Goal: Task Accomplishment & Management: Manage account settings

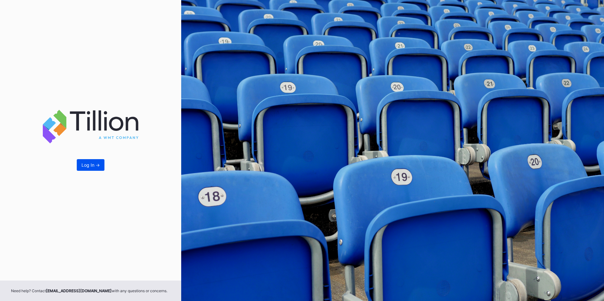
click at [91, 166] on div "Log In ->" at bounding box center [90, 164] width 18 height 5
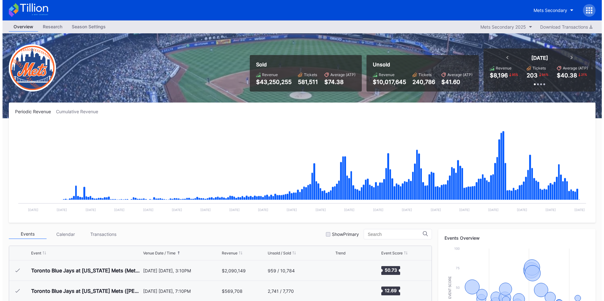
scroll to position [1206, 0]
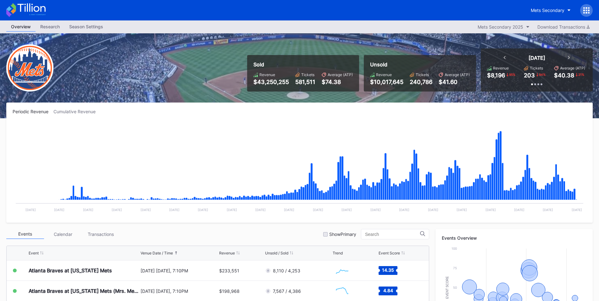
click at [583, 6] on div at bounding box center [586, 10] width 13 height 13
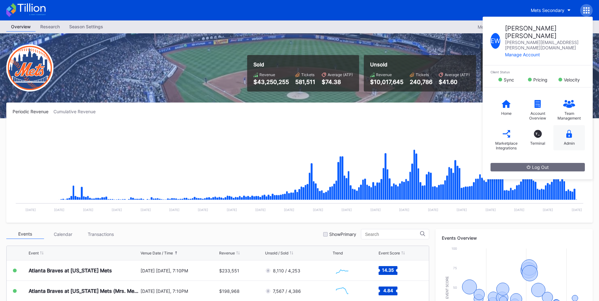
click at [564, 125] on div "Admin" at bounding box center [569, 137] width 31 height 25
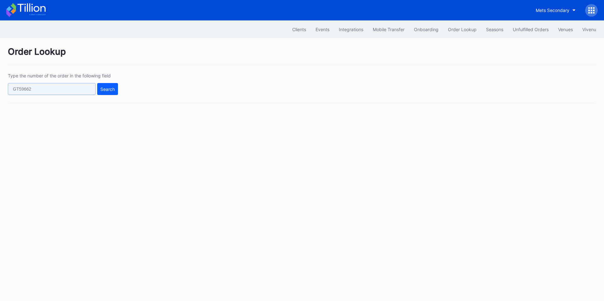
click at [78, 88] on input "text" at bounding box center [52, 89] width 88 height 12
paste input "935211047"
click at [118, 89] on div "Type the number of the order in the following field 935211047 Search" at bounding box center [302, 88] width 588 height 30
click at [112, 91] on div "Search" at bounding box center [107, 88] width 14 height 5
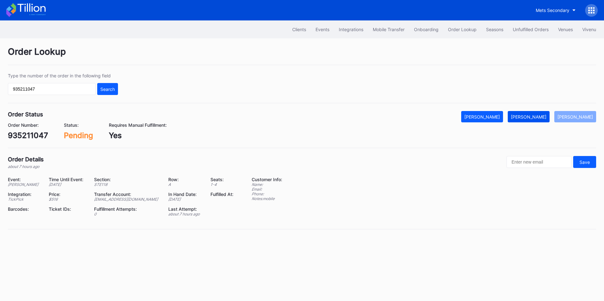
drag, startPoint x: 531, startPoint y: 118, endPoint x: 431, endPoint y: 1, distance: 154.6
click at [531, 118] on div "[PERSON_NAME]" at bounding box center [529, 116] width 36 height 5
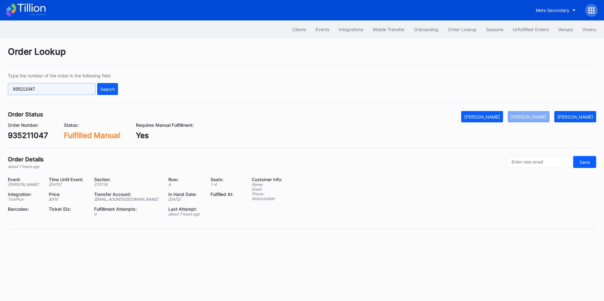
click at [75, 91] on input "935211047" at bounding box center [52, 89] width 88 height 12
paste input "3215s813wkg"
click at [103, 89] on div "Search" at bounding box center [107, 88] width 14 height 5
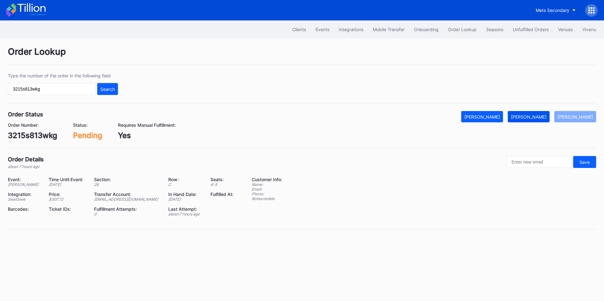
click at [532, 121] on button "[PERSON_NAME]" at bounding box center [529, 116] width 42 height 11
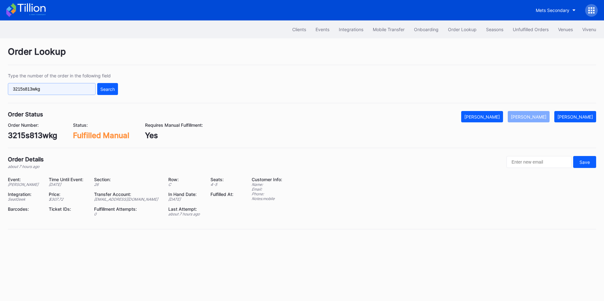
click at [45, 91] on input "3215s813wkg" at bounding box center [52, 89] width 88 height 12
paste input "74954326"
click at [103, 87] on div "Search" at bounding box center [107, 88] width 14 height 5
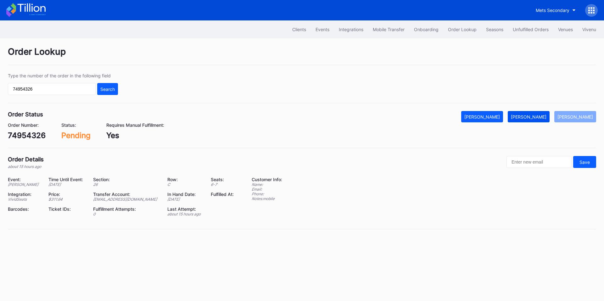
click at [539, 118] on div "[PERSON_NAME]" at bounding box center [529, 116] width 36 height 5
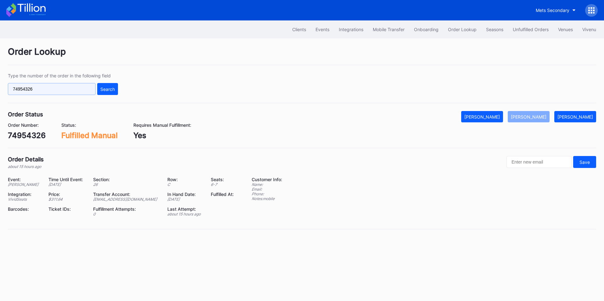
click at [74, 89] on input "74954326" at bounding box center [52, 89] width 88 height 12
paste input "620426716"
type input "620426716"
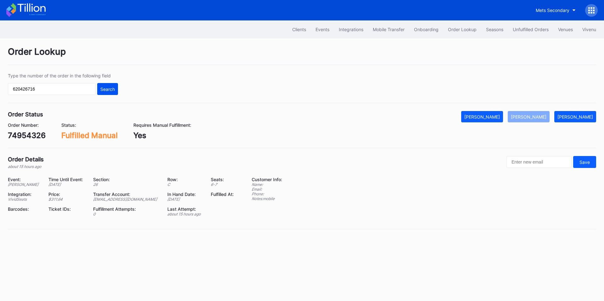
click at [103, 88] on div "Search" at bounding box center [107, 88] width 14 height 5
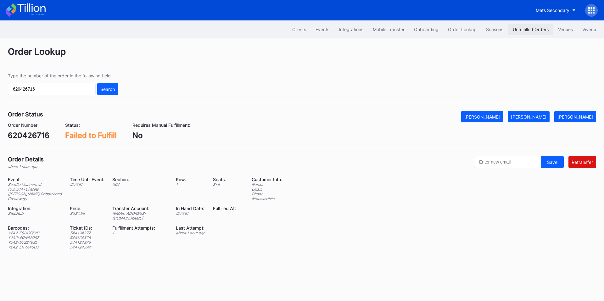
click at [528, 30] on div "Unfulfilled Orders" at bounding box center [531, 29] width 36 height 5
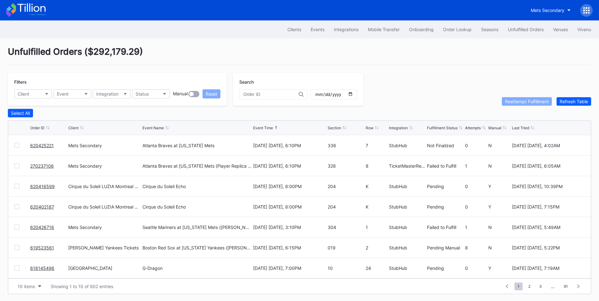
click at [257, 95] on input "text" at bounding box center [270, 94] width 55 height 5
paste input "620426716"
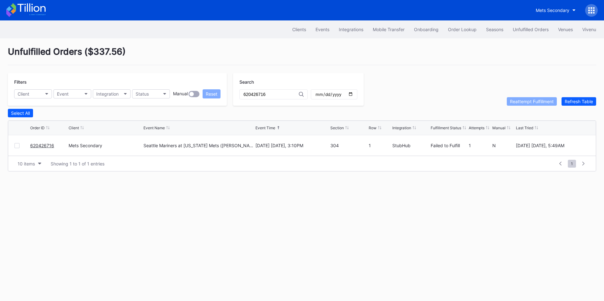
type input "620426716"
click at [18, 146] on div at bounding box center [16, 145] width 5 height 5
click at [525, 103] on div "Reattempt Fulfillment" at bounding box center [532, 101] width 44 height 5
click at [463, 31] on div "Order Lookup" at bounding box center [462, 29] width 29 height 5
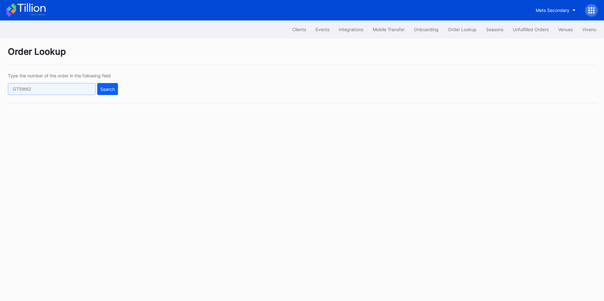
drag, startPoint x: 17, startPoint y: 91, endPoint x: 73, endPoint y: 89, distance: 56.3
click at [17, 91] on input "text" at bounding box center [52, 89] width 88 height 12
paste input "620416599"
click at [108, 92] on div "Search" at bounding box center [107, 88] width 14 height 5
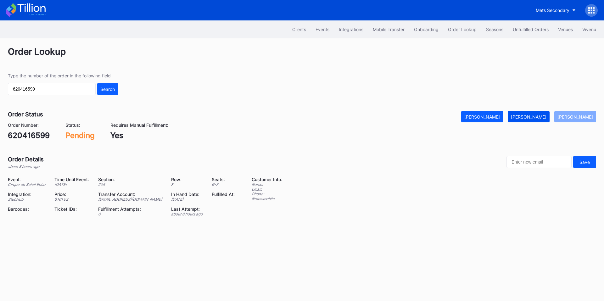
click at [538, 114] on button "[PERSON_NAME]" at bounding box center [529, 116] width 42 height 11
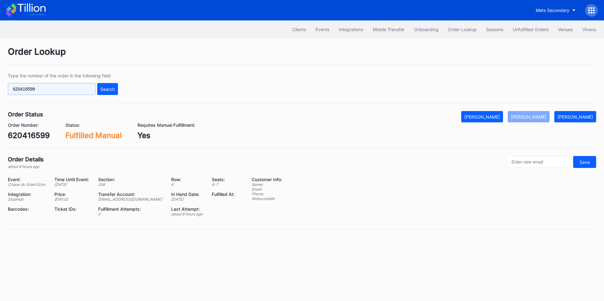
click at [55, 93] on input "620416599" at bounding box center [52, 89] width 88 height 12
paste input "02187"
click at [109, 93] on button "Search" at bounding box center [107, 89] width 21 height 12
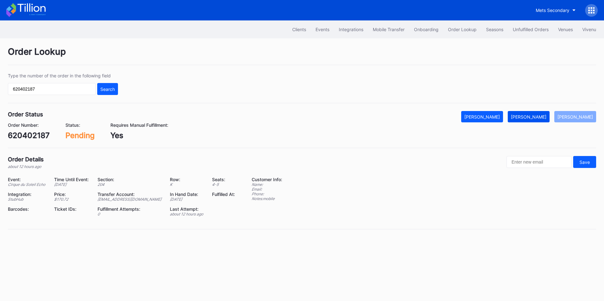
click at [540, 119] on div "[PERSON_NAME]" at bounding box center [529, 116] width 36 height 5
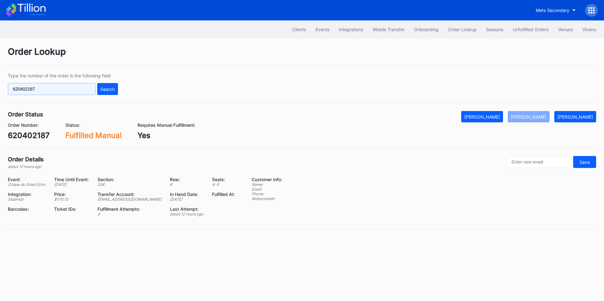
click at [60, 89] on input "620402187" at bounding box center [52, 89] width 88 height 12
paste input "382421"
click at [106, 90] on div "Search" at bounding box center [107, 88] width 14 height 5
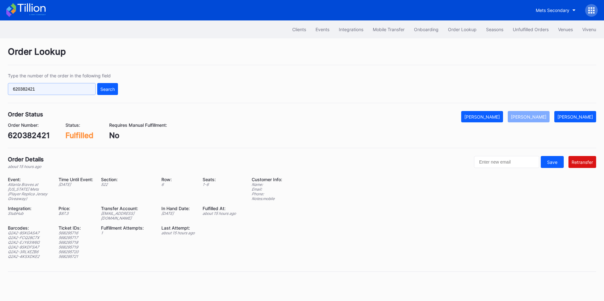
click at [49, 88] on input "620382421" at bounding box center [52, 89] width 88 height 12
paste input "74954326"
click at [118, 90] on button "Search" at bounding box center [107, 89] width 21 height 12
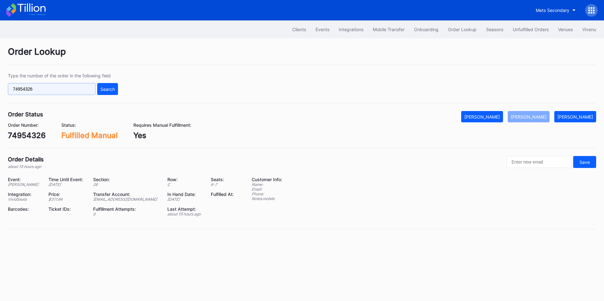
click at [70, 89] on input "74954326" at bounding box center [52, 89] width 88 height 12
paste input "663059561"
click at [109, 90] on div "Search" at bounding box center [107, 88] width 14 height 5
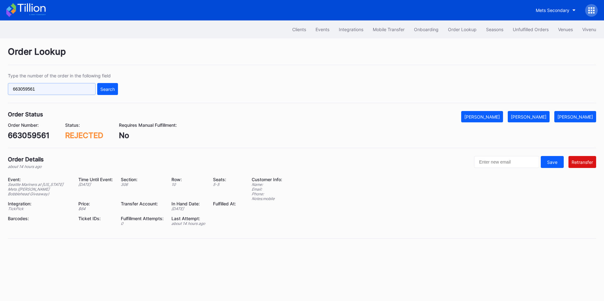
click at [48, 88] on input "663059561" at bounding box center [52, 89] width 88 height 12
paste input "20412188"
type input "620412188"
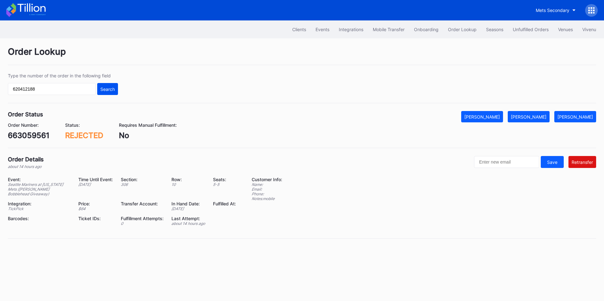
click at [110, 91] on div "Search" at bounding box center [107, 88] width 14 height 5
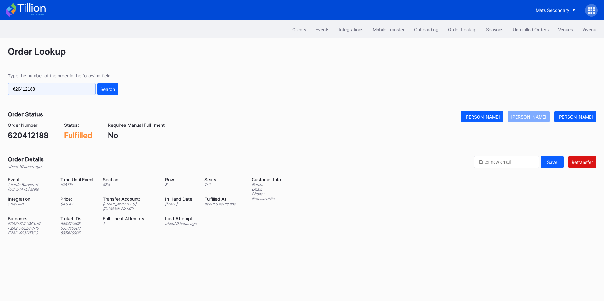
click at [64, 91] on input "620412188" at bounding box center [52, 89] width 88 height 12
drag, startPoint x: 64, startPoint y: 91, endPoint x: 70, endPoint y: 91, distance: 6.9
click at [63, 91] on input "620412188" at bounding box center [52, 89] width 88 height 12
paste input "465"
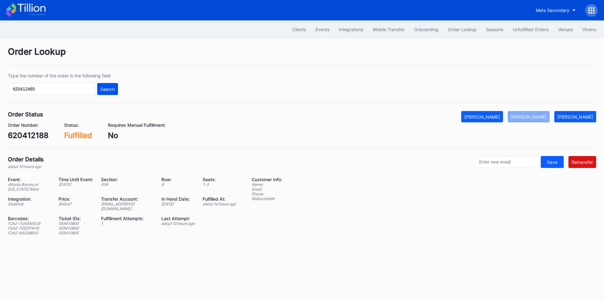
click at [111, 88] on div "Search" at bounding box center [107, 88] width 14 height 5
click at [54, 88] on input "620412465" at bounding box center [52, 89] width 88 height 12
paste input "1904888"
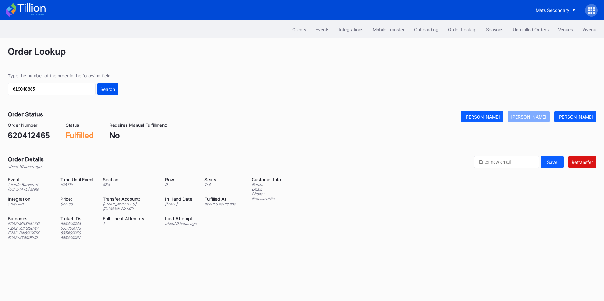
click at [97, 88] on button "Search" at bounding box center [107, 89] width 21 height 12
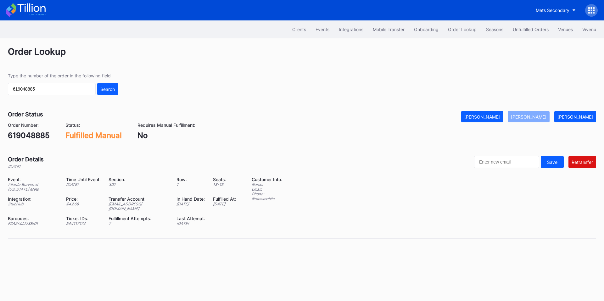
click at [136, 205] on div "[EMAIL_ADDRESS][DOMAIN_NAME]" at bounding box center [139, 206] width 60 height 9
copy div "[EMAIL_ADDRESS][DOMAIN_NAME]"
click at [65, 89] on input "619048885" at bounding box center [52, 89] width 88 height 12
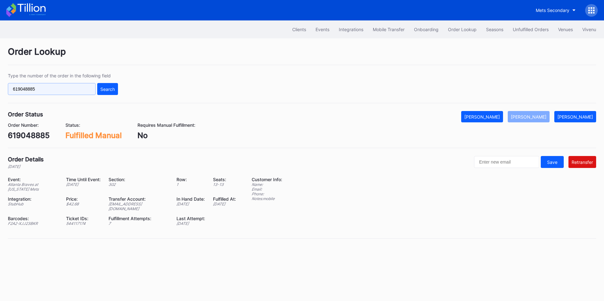
click at [65, 89] on input "619048885" at bounding box center [52, 89] width 88 height 12
paste input "20312508"
click at [105, 89] on div "Search" at bounding box center [107, 88] width 14 height 5
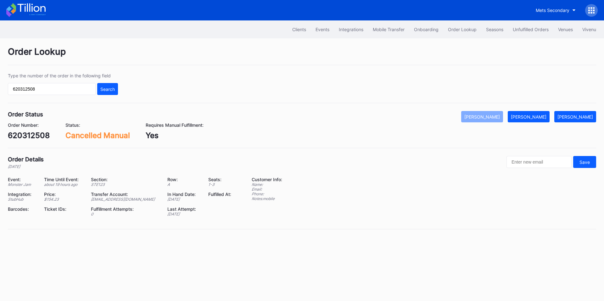
click at [66, 95] on div "Type the number of the order in the following field 620312508 Search" at bounding box center [302, 88] width 588 height 30
click at [73, 89] on input "620312508" at bounding box center [52, 89] width 88 height 12
paste input "425221"
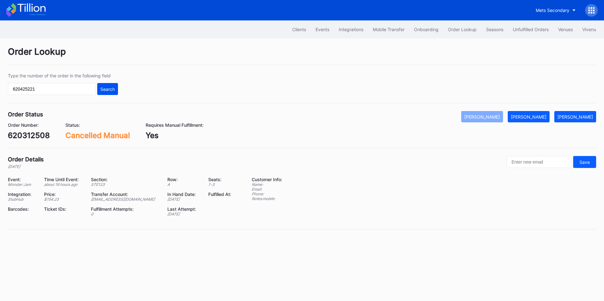
click at [109, 88] on div "Search" at bounding box center [107, 88] width 14 height 5
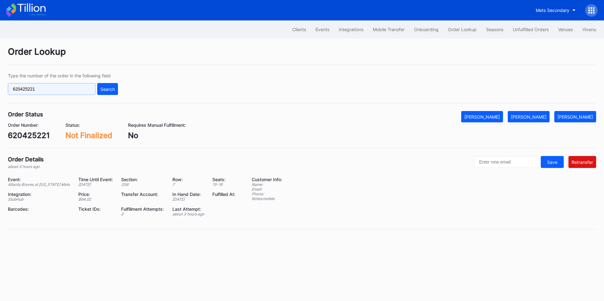
click at [56, 85] on input "620425221" at bounding box center [52, 89] width 88 height 12
paste input "312508"
click at [105, 86] on div "Search" at bounding box center [107, 88] width 14 height 5
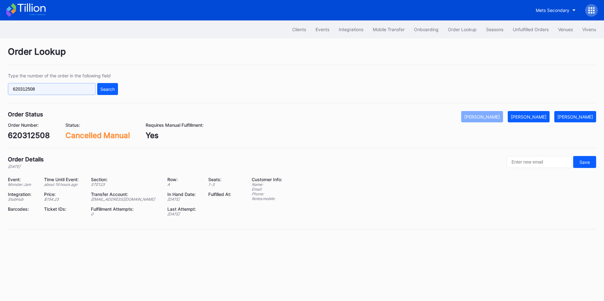
click at [57, 91] on input "620312508" at bounding box center [52, 89] width 88 height 12
paste input "425221"
type input "620425221"
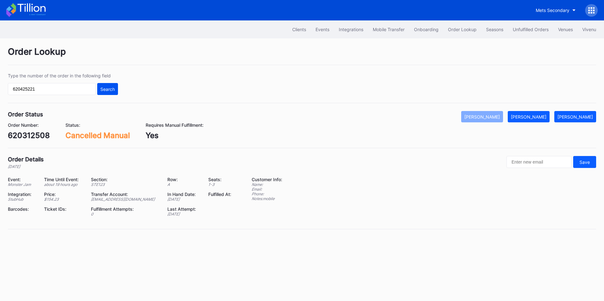
click at [107, 91] on div "Search" at bounding box center [107, 88] width 14 height 5
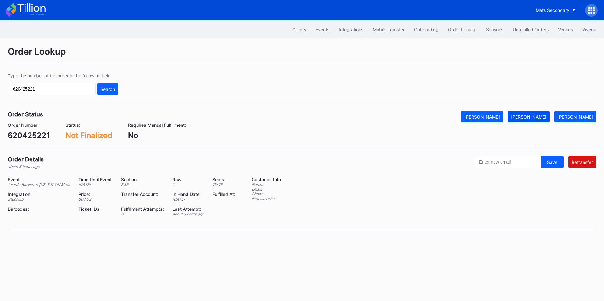
drag, startPoint x: 501, startPoint y: 114, endPoint x: 531, endPoint y: 115, distance: 29.9
click at [501, 114] on button "[PERSON_NAME]" at bounding box center [482, 116] width 42 height 11
click at [551, 8] on div "Mets Secondary" at bounding box center [553, 10] width 34 height 5
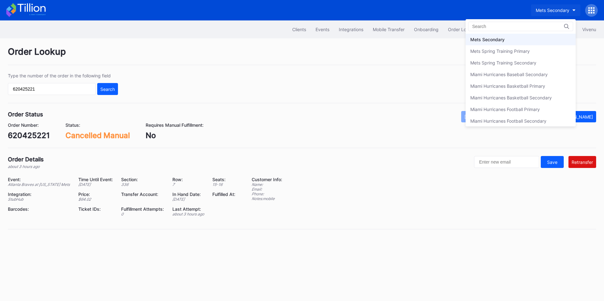
type input "c"
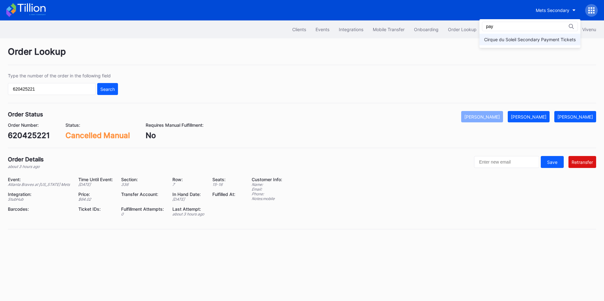
type input "pay"
click at [526, 36] on div "Cirque du Soleil Secondary Payment Tickets" at bounding box center [529, 40] width 101 height 12
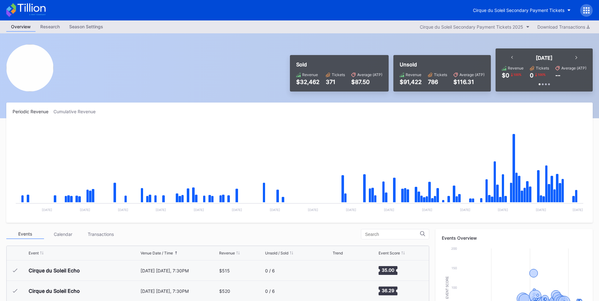
scroll to position [940, 0]
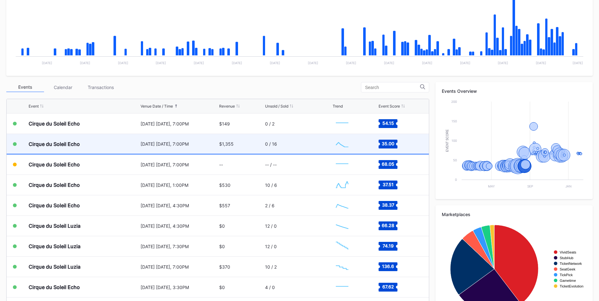
click at [184, 146] on div "[DATE] [DATE], 7:00PM" at bounding box center [179, 143] width 77 height 5
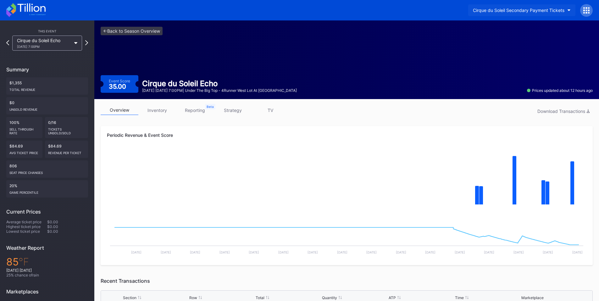
click at [516, 9] on div "Cirque du Soleil Secondary Payment Tickets" at bounding box center [519, 10] width 92 height 5
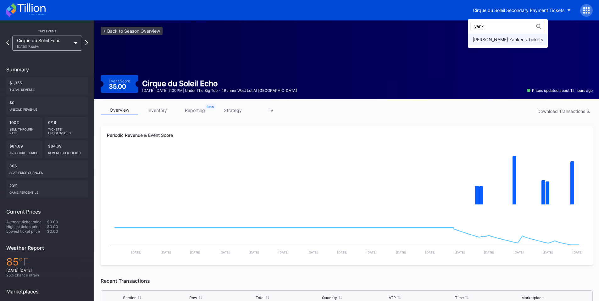
type input "yank"
click at [502, 38] on div "[PERSON_NAME] Yankees Tickets" at bounding box center [508, 39] width 70 height 5
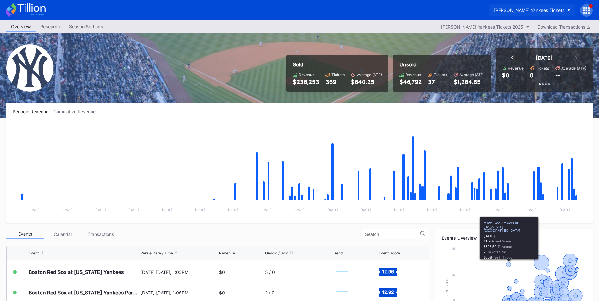
click at [555, 10] on div "[PERSON_NAME] Yankees Tickets" at bounding box center [529, 10] width 70 height 5
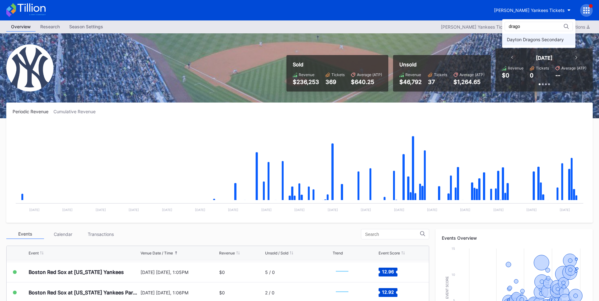
type input "drago"
click at [545, 38] on div "Dayton Dragons Secondary" at bounding box center [535, 39] width 57 height 5
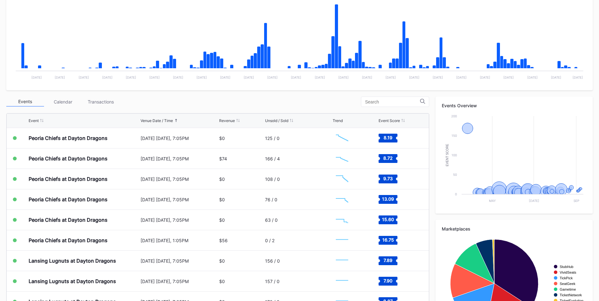
scroll to position [147, 0]
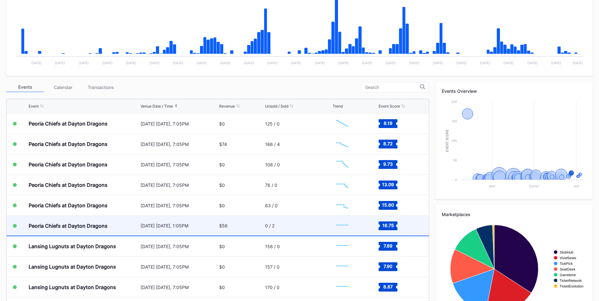
click at [273, 230] on div "0 / 2" at bounding box center [298, 226] width 66 height 20
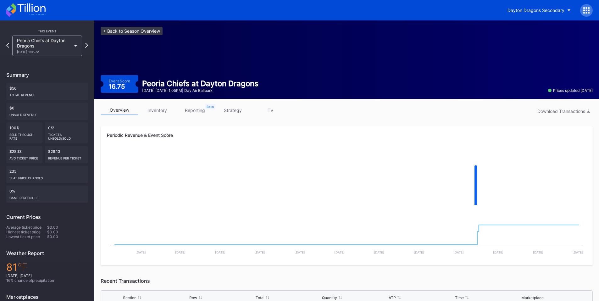
click at [132, 34] on link "<- Back to Season Overview" at bounding box center [132, 31] width 62 height 8
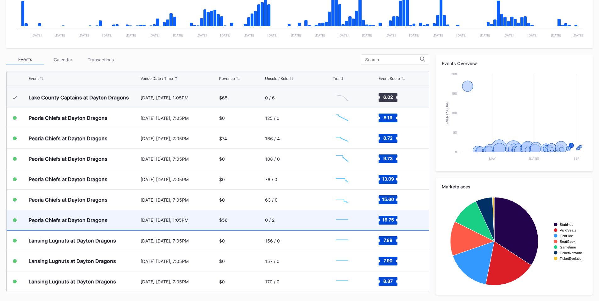
scroll to position [1090, 0]
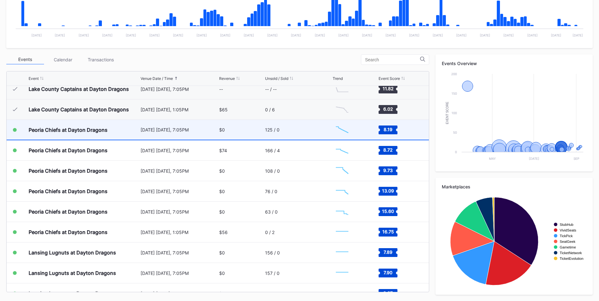
click at [168, 133] on div "[DATE] [DATE], 7:05PM" at bounding box center [179, 130] width 77 height 20
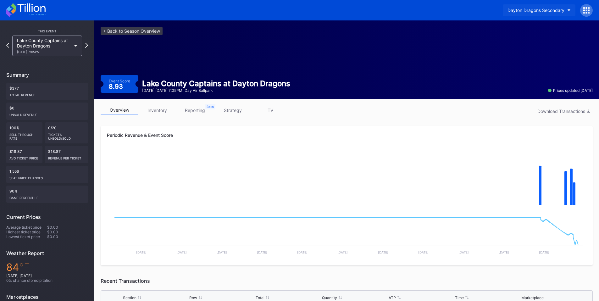
click at [553, 10] on div "Dayton Dragons Secondary" at bounding box center [536, 10] width 57 height 5
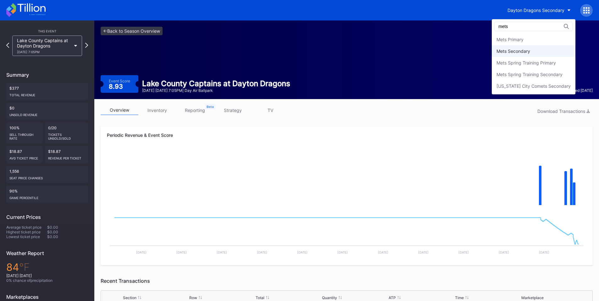
type input "mets"
click at [514, 51] on div "Mets Secondary" at bounding box center [514, 50] width 34 height 5
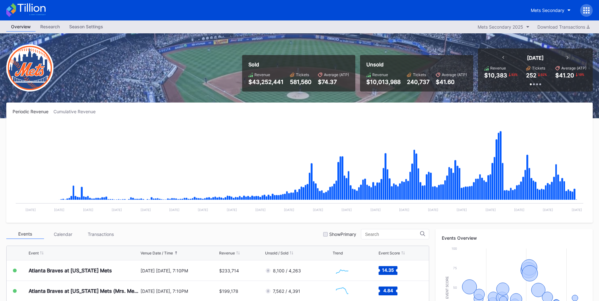
click at [586, 10] on icon at bounding box center [586, 10] width 6 height 6
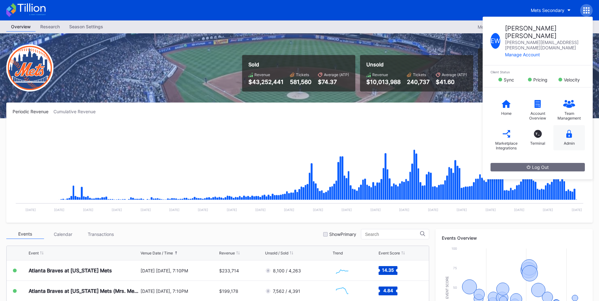
click at [568, 130] on icon at bounding box center [569, 134] width 6 height 8
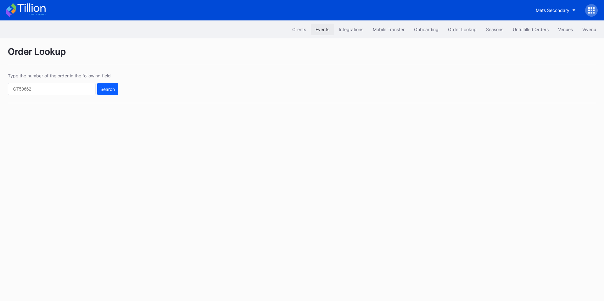
click at [322, 31] on div "Events" at bounding box center [322, 29] width 14 height 5
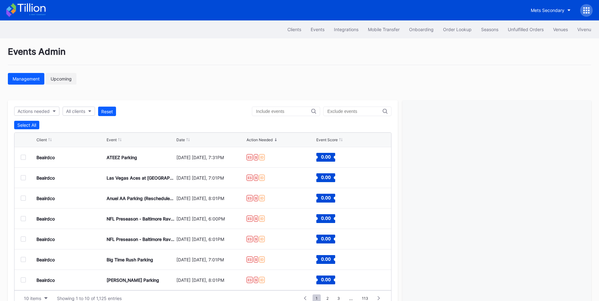
click at [64, 80] on div "Upcoming" at bounding box center [61, 78] width 21 height 5
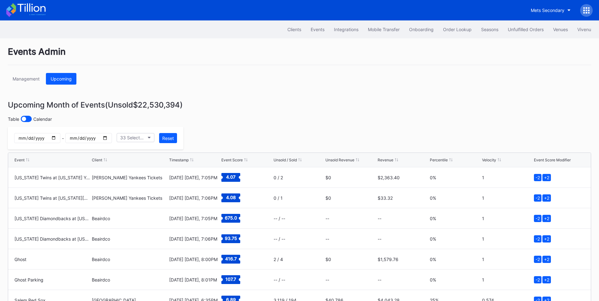
click at [60, 140] on input "date" at bounding box center [37, 138] width 46 height 10
type input "[DATE]"
click at [112, 137] on input "date" at bounding box center [88, 138] width 46 height 10
type input "[DATE]"
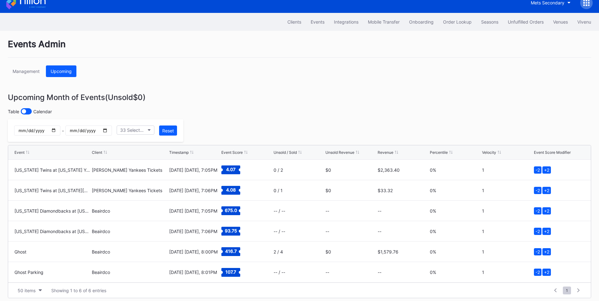
scroll to position [14, 0]
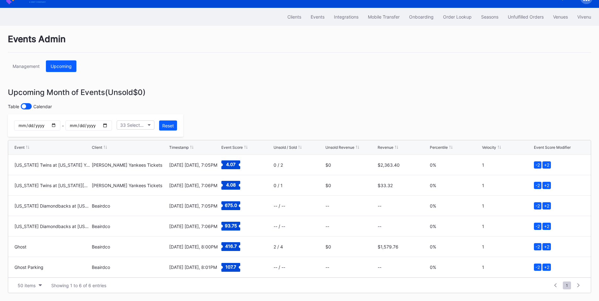
click at [60, 123] on input "[DATE]" at bounding box center [37, 125] width 46 height 10
type input "2025-08-12"
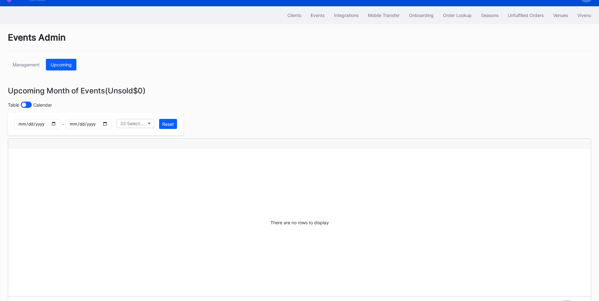
click at [112, 124] on input "[DATE]" at bounding box center [88, 124] width 46 height 10
click at [112, 125] on input "[DATE]" at bounding box center [88, 124] width 46 height 10
type input "2025-08-12"
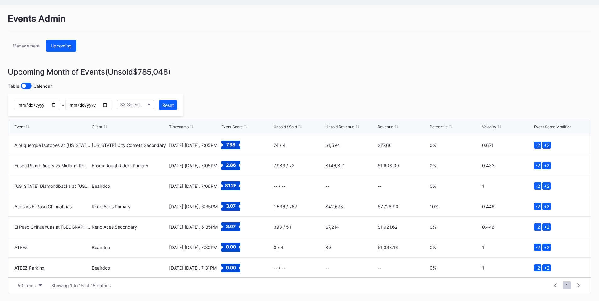
scroll to position [164, 0]
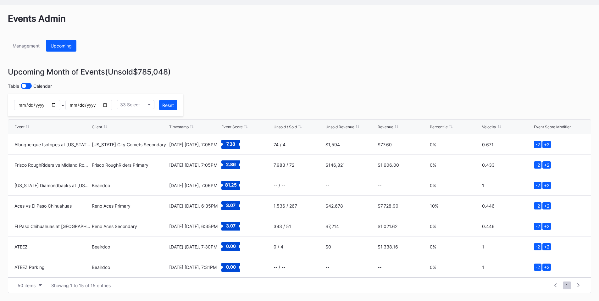
click at [60, 104] on input "2025-08-12" at bounding box center [37, 105] width 46 height 10
type input "2025-08-13"
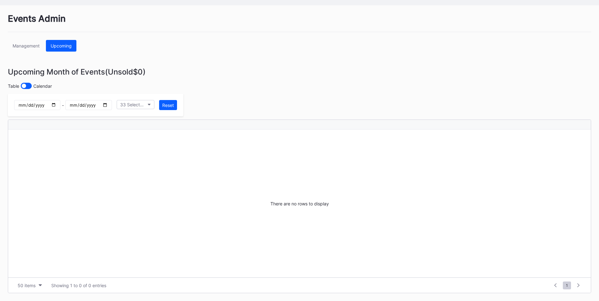
click at [112, 105] on input "2025-08-12" at bounding box center [88, 105] width 46 height 10
type input "2025-08-13"
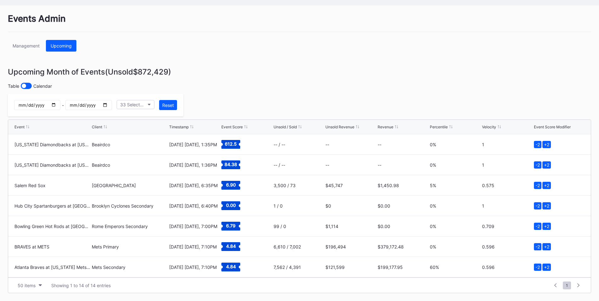
click at [60, 102] on input "2025-08-13" at bounding box center [37, 105] width 46 height 10
type input "2025-08-12"
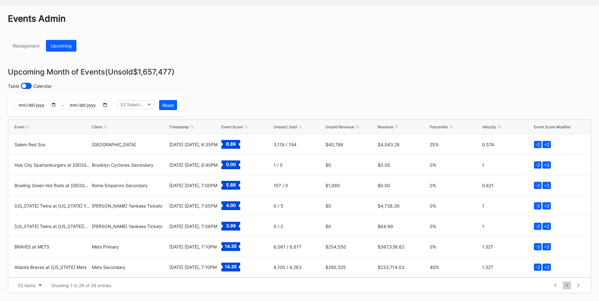
click at [112, 103] on input "2025-08-13" at bounding box center [88, 105] width 46 height 10
type input "2025-08-12"
click at [60, 101] on input "2025-08-12" at bounding box center [37, 105] width 46 height 10
type input "2025-08-13"
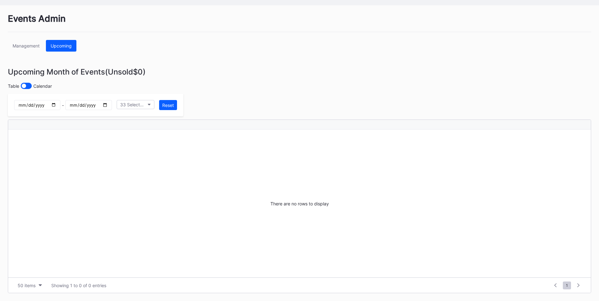
click at [112, 105] on input "2025-08-12" at bounding box center [88, 105] width 46 height 10
type input "2025-08-13"
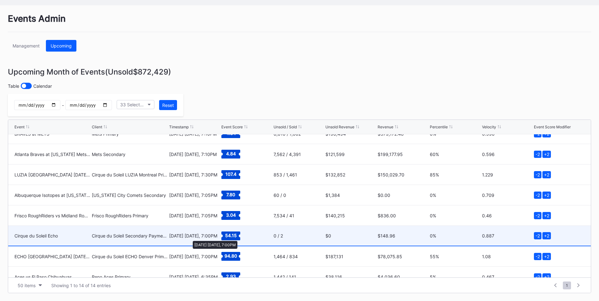
scroll to position [143, 0]
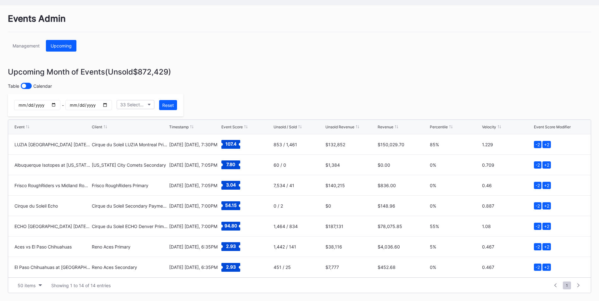
click at [60, 104] on input "2025-08-13" at bounding box center [37, 105] width 46 height 10
type input "2025-08-14"
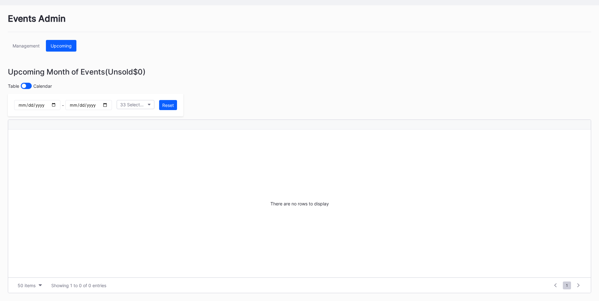
click at [112, 103] on input "2025-08-13" at bounding box center [88, 105] width 46 height 10
type input "2025-08-14"
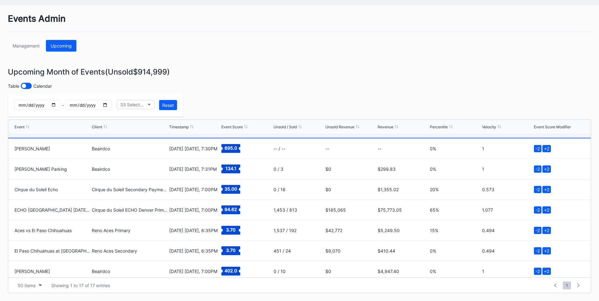
scroll to position [204, 0]
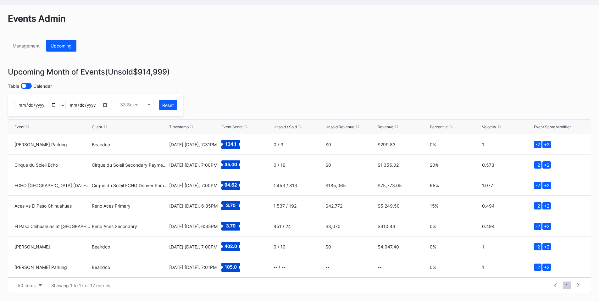
click at [60, 104] on input "2025-08-14" at bounding box center [37, 105] width 46 height 10
type input "2025-08-15"
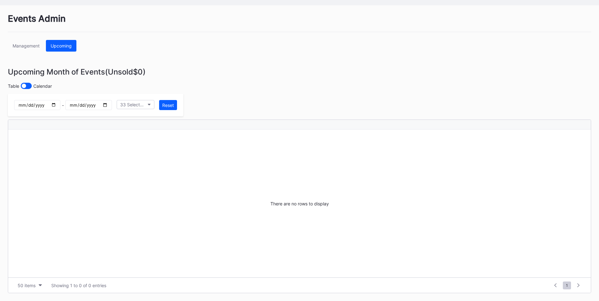
click at [112, 103] on input "2025-08-14" at bounding box center [88, 105] width 46 height 10
type input "2025-08-15"
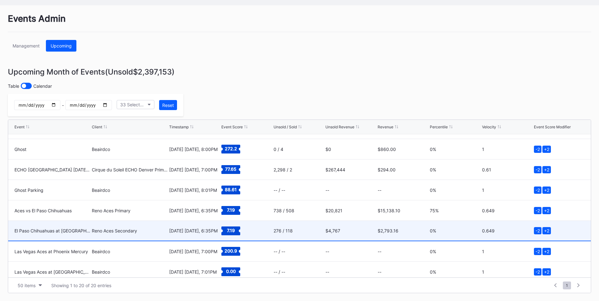
scroll to position [266, 0]
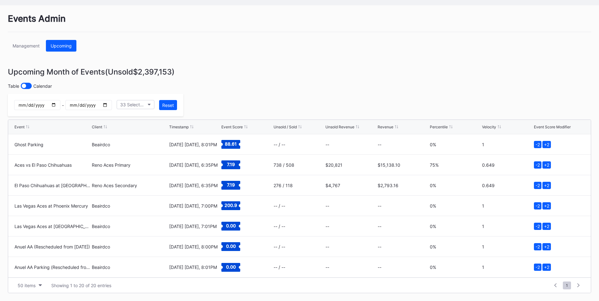
click at [60, 103] on input "2025-08-15" at bounding box center [37, 105] width 46 height 10
type input "2025-08-16"
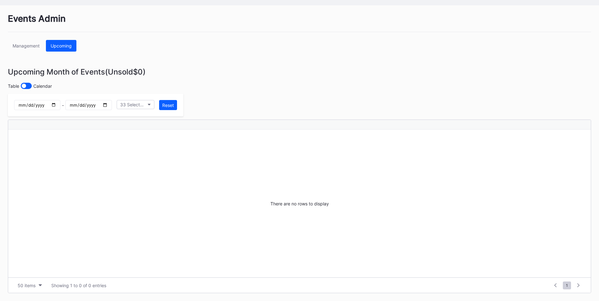
click at [112, 103] on input "2025-08-15" at bounding box center [88, 105] width 46 height 10
type input "2025-08-16"
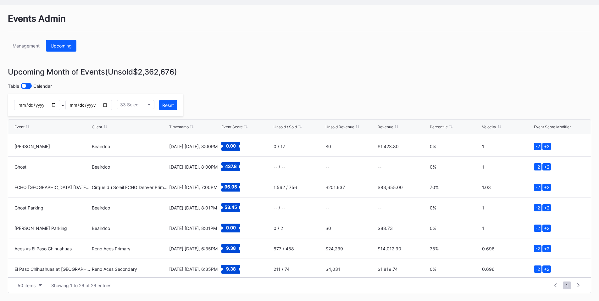
scroll to position [388, 0]
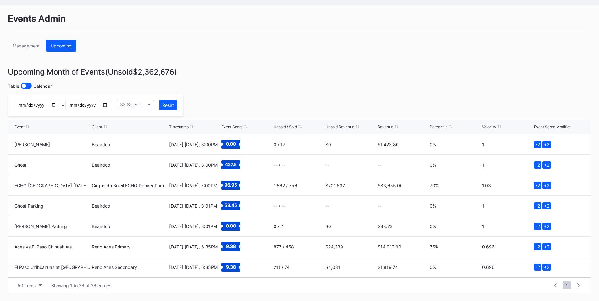
click at [60, 106] on input "2025-08-16" at bounding box center [37, 105] width 46 height 10
type input "2025-08-17"
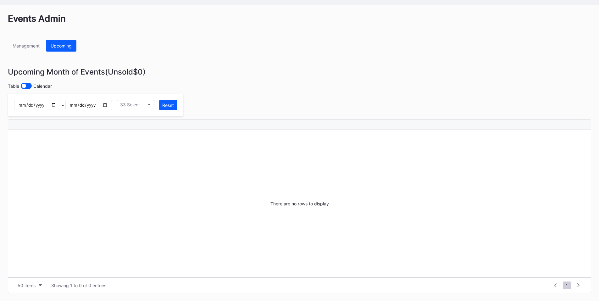
click at [112, 105] on input "2025-08-16" at bounding box center [88, 105] width 46 height 10
type input "2025-08-17"
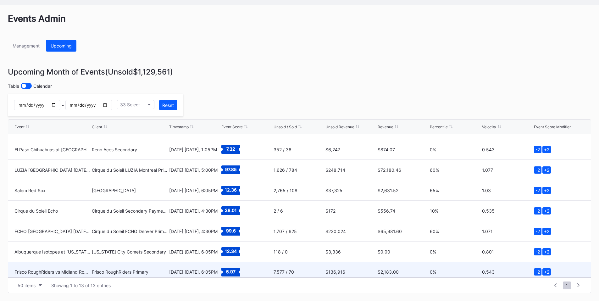
scroll to position [123, 0]
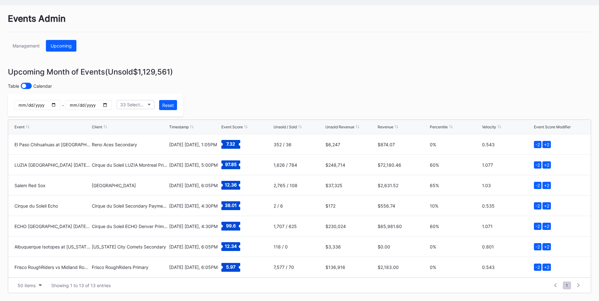
click at [554, 59] on div "Events Admin Management Upcoming Upcoming Month of Events (Unsold $1,129,561 ) …" at bounding box center [299, 153] width 599 height 296
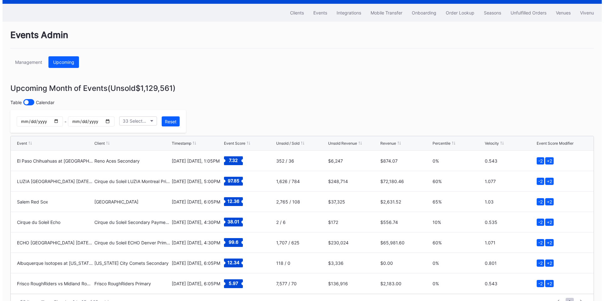
scroll to position [0, 0]
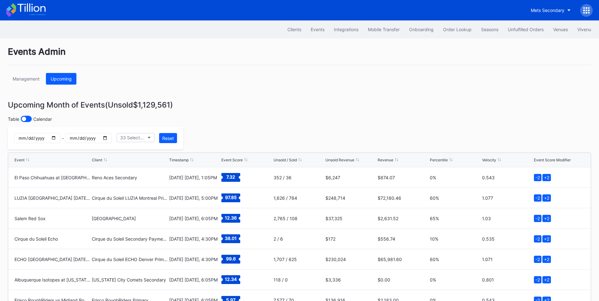
click at [584, 11] on icon at bounding box center [584, 10] width 2 height 2
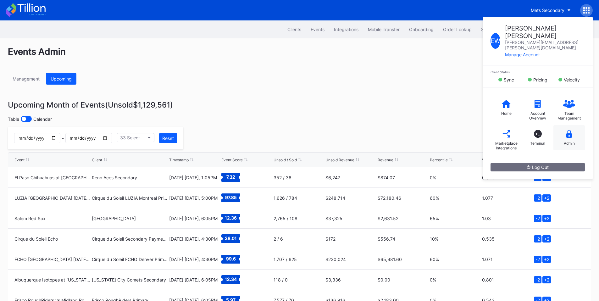
click at [572, 130] on icon at bounding box center [569, 134] width 6 height 8
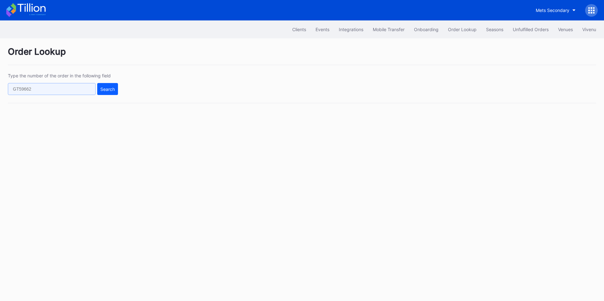
click at [64, 87] on input "text" at bounding box center [52, 89] width 88 height 12
paste input "619048885"
type input "619048885"
click at [114, 92] on button "Search" at bounding box center [107, 89] width 21 height 12
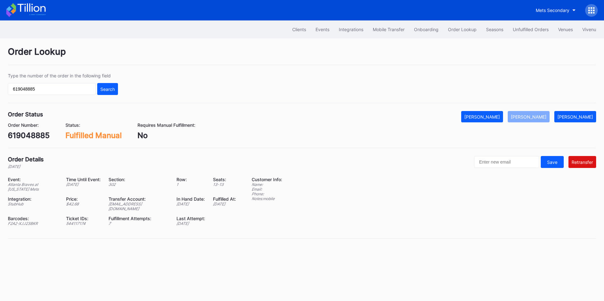
click at [144, 204] on div "[EMAIL_ADDRESS][DOMAIN_NAME]" at bounding box center [139, 206] width 60 height 9
copy div "[EMAIL_ADDRESS][DOMAIN_NAME]"
click at [53, 91] on input "619048885" at bounding box center [52, 89] width 88 height 12
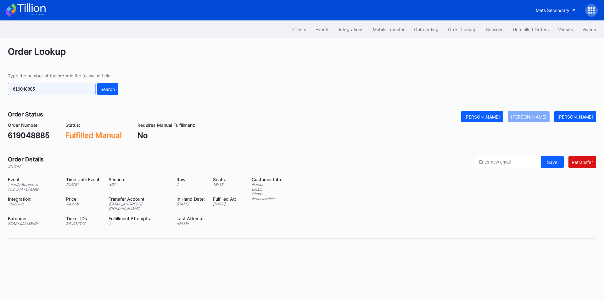
click at [53, 91] on input "619048885" at bounding box center [52, 89] width 88 height 12
paste input "text"
click at [79, 91] on input "text" at bounding box center [52, 89] width 88 height 12
click at [103, 90] on div "Search" at bounding box center [107, 88] width 14 height 5
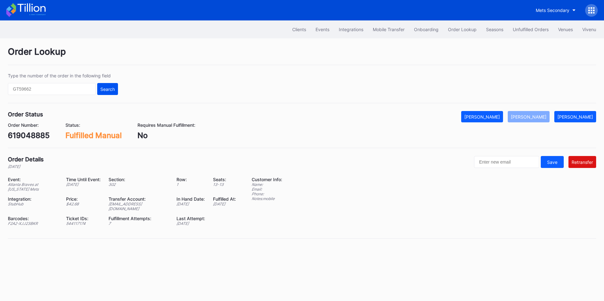
click at [103, 90] on div "Search" at bounding box center [107, 88] width 14 height 5
click at [63, 91] on input "text" at bounding box center [52, 89] width 88 height 12
click at [48, 92] on input "text" at bounding box center [52, 89] width 88 height 12
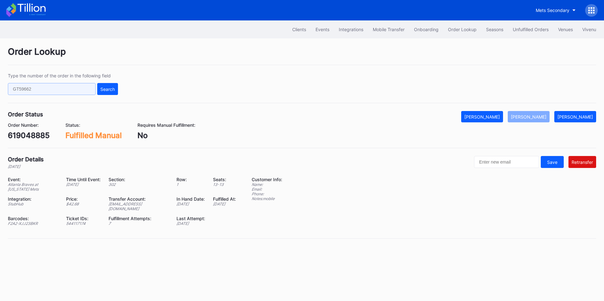
click at [48, 92] on input "text" at bounding box center [52, 89] width 88 height 12
paste input "616038901"
click at [115, 89] on button "Search" at bounding box center [107, 89] width 21 height 12
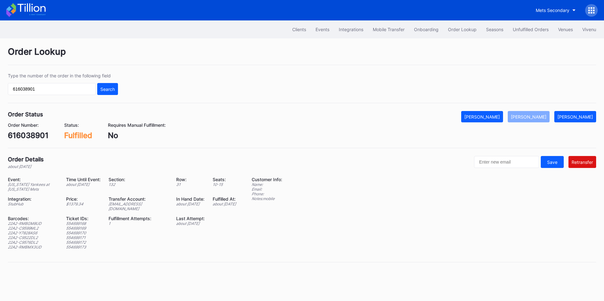
click at [27, 134] on div "616038901" at bounding box center [28, 135] width 41 height 9
copy div "616038901"
click at [46, 89] on input "616038901" at bounding box center [52, 89] width 88 height 12
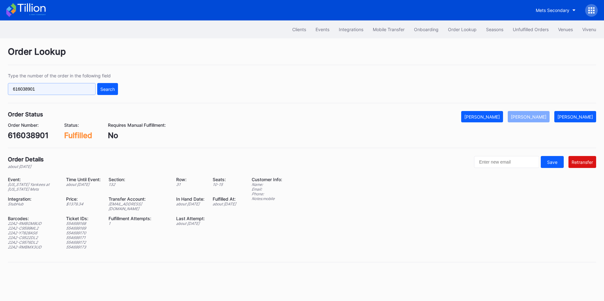
click at [46, 89] on input "616038901" at bounding box center [52, 89] width 88 height 12
paste input "text"
type input "616038901"
click at [106, 91] on div "Search" at bounding box center [107, 88] width 14 height 5
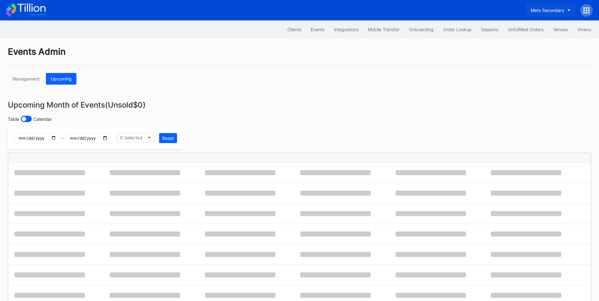
click at [552, 8] on div "Mets Secondary" at bounding box center [548, 10] width 34 height 5
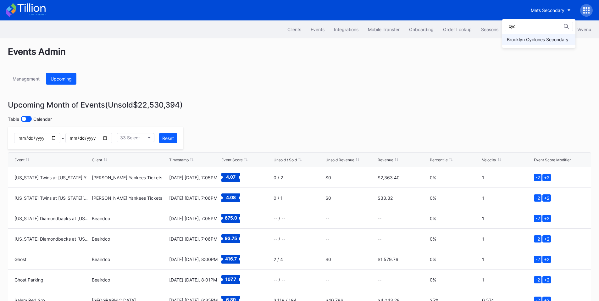
type input "cyc"
click at [539, 37] on div "Brooklyn Cyclones Secondary" at bounding box center [538, 39] width 62 height 5
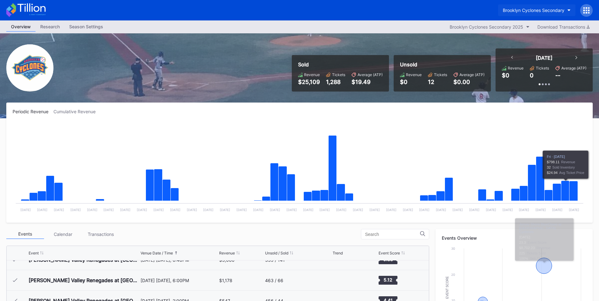
click at [555, 14] on button "Brooklyn Cyclones Secondary" at bounding box center [536, 10] width 77 height 12
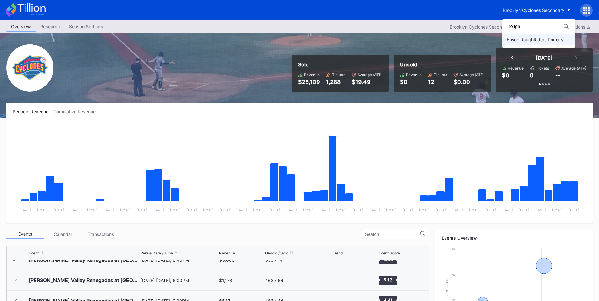
type input "rough"
click at [527, 41] on div "Frisco RoughRiders Primary" at bounding box center [535, 39] width 57 height 5
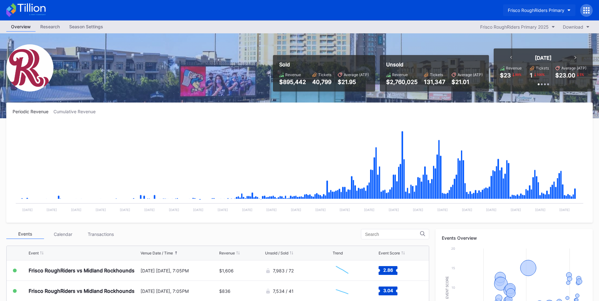
click at [549, 12] on div "Frisco RoughRiders Primary" at bounding box center [536, 10] width 57 height 5
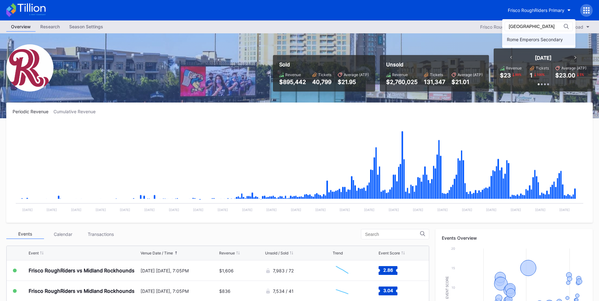
type input "rome"
click at [544, 41] on div "Rome Emperors Secondary" at bounding box center [535, 39] width 56 height 5
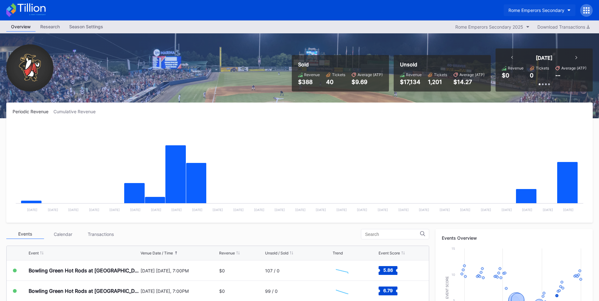
click at [517, 8] on div "Rome Emperors Secondary" at bounding box center [537, 10] width 56 height 5
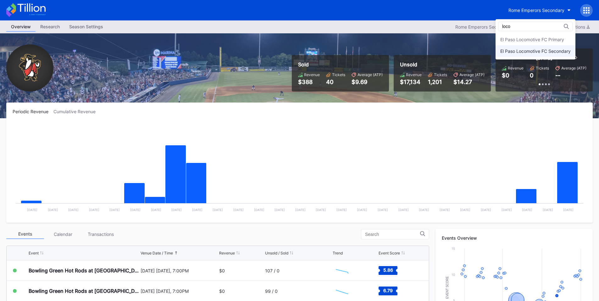
type input "loco"
click at [523, 51] on div "El Paso Locomotive FC Secondary" at bounding box center [535, 50] width 70 height 5
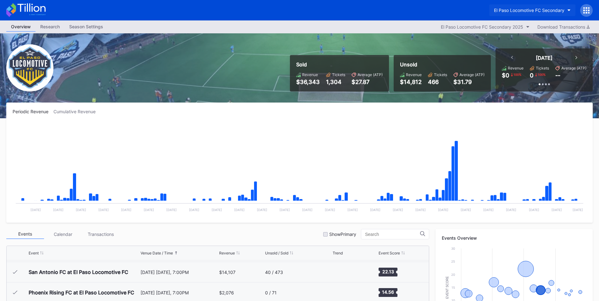
click at [545, 8] on div "El Paso Locomotive FC Secondary" at bounding box center [529, 10] width 70 height 5
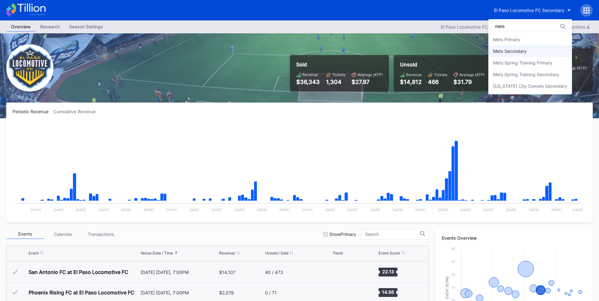
type input "mets"
click at [510, 56] on div "Mets Secondary" at bounding box center [530, 51] width 84 height 12
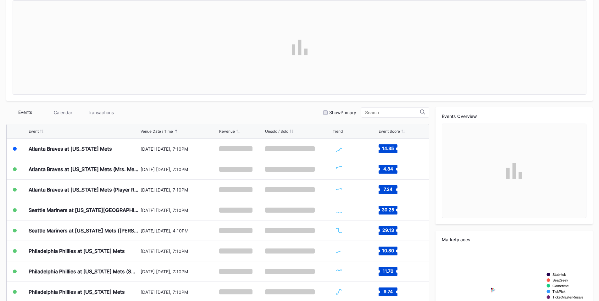
scroll to position [147, 0]
